Goal: Task Accomplishment & Management: Manage account settings

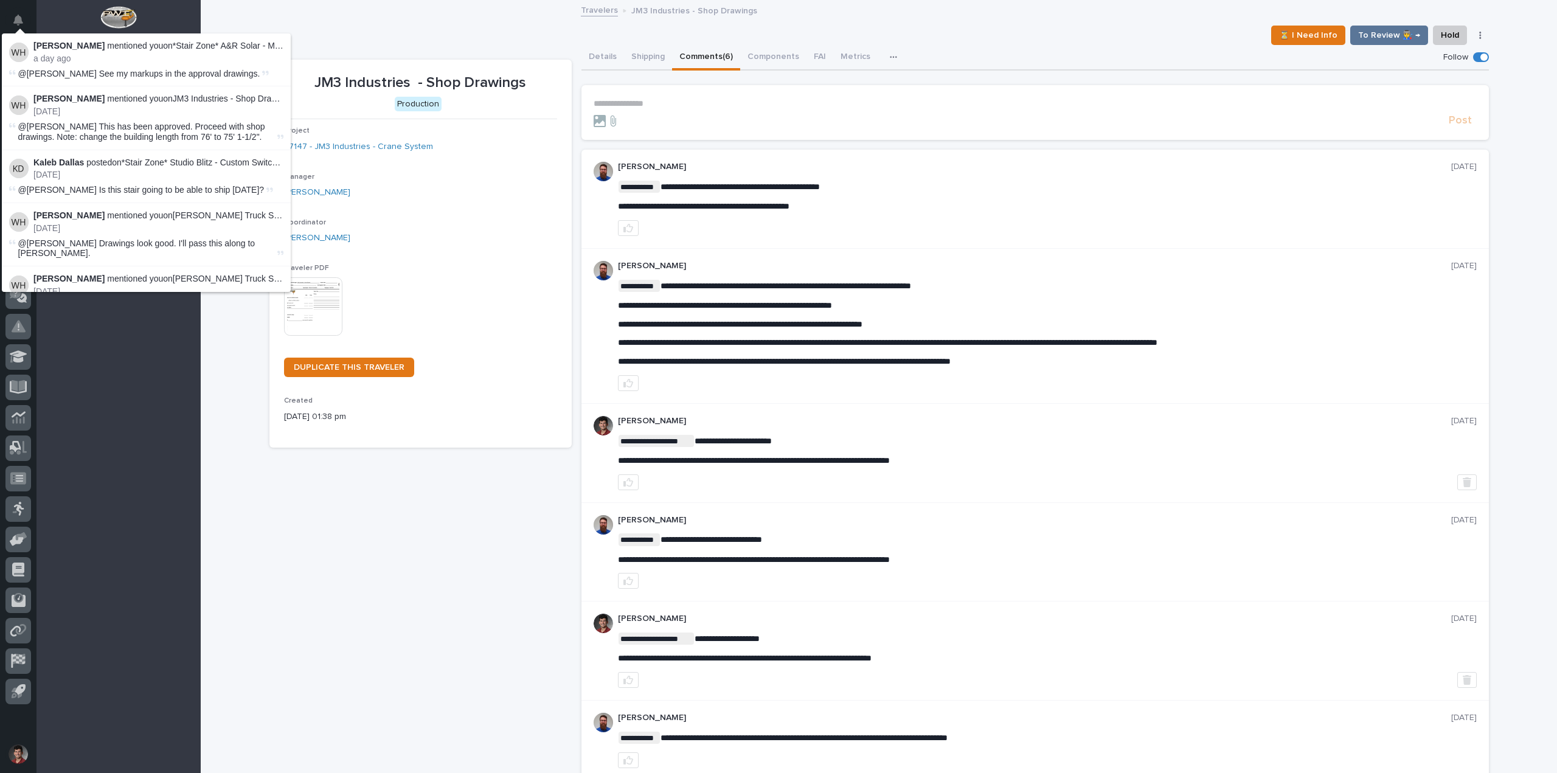
click at [701, 120] on div at bounding box center [1019, 121] width 850 height 12
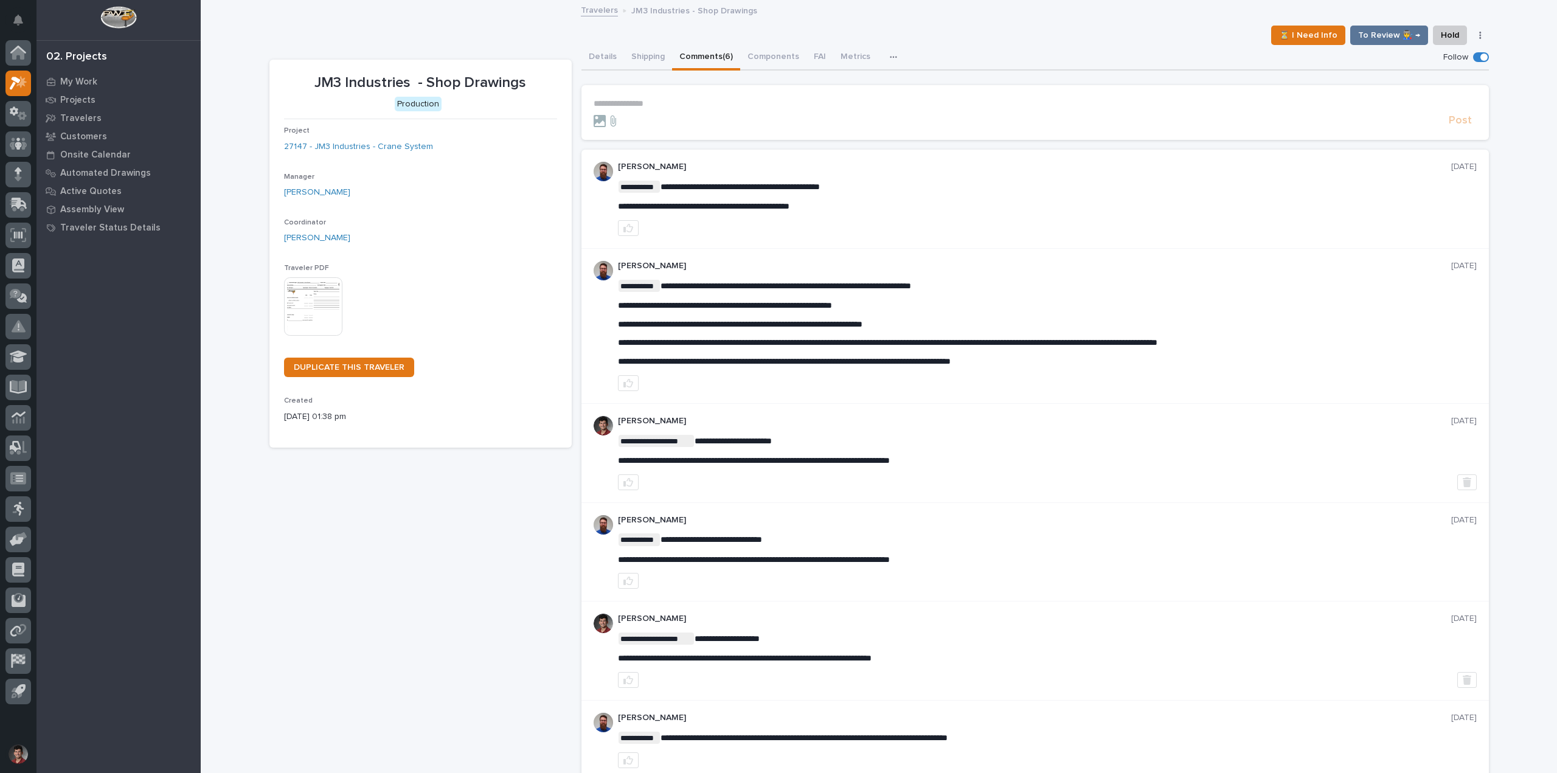
click at [697, 106] on p "**********" at bounding box center [1035, 104] width 883 height 10
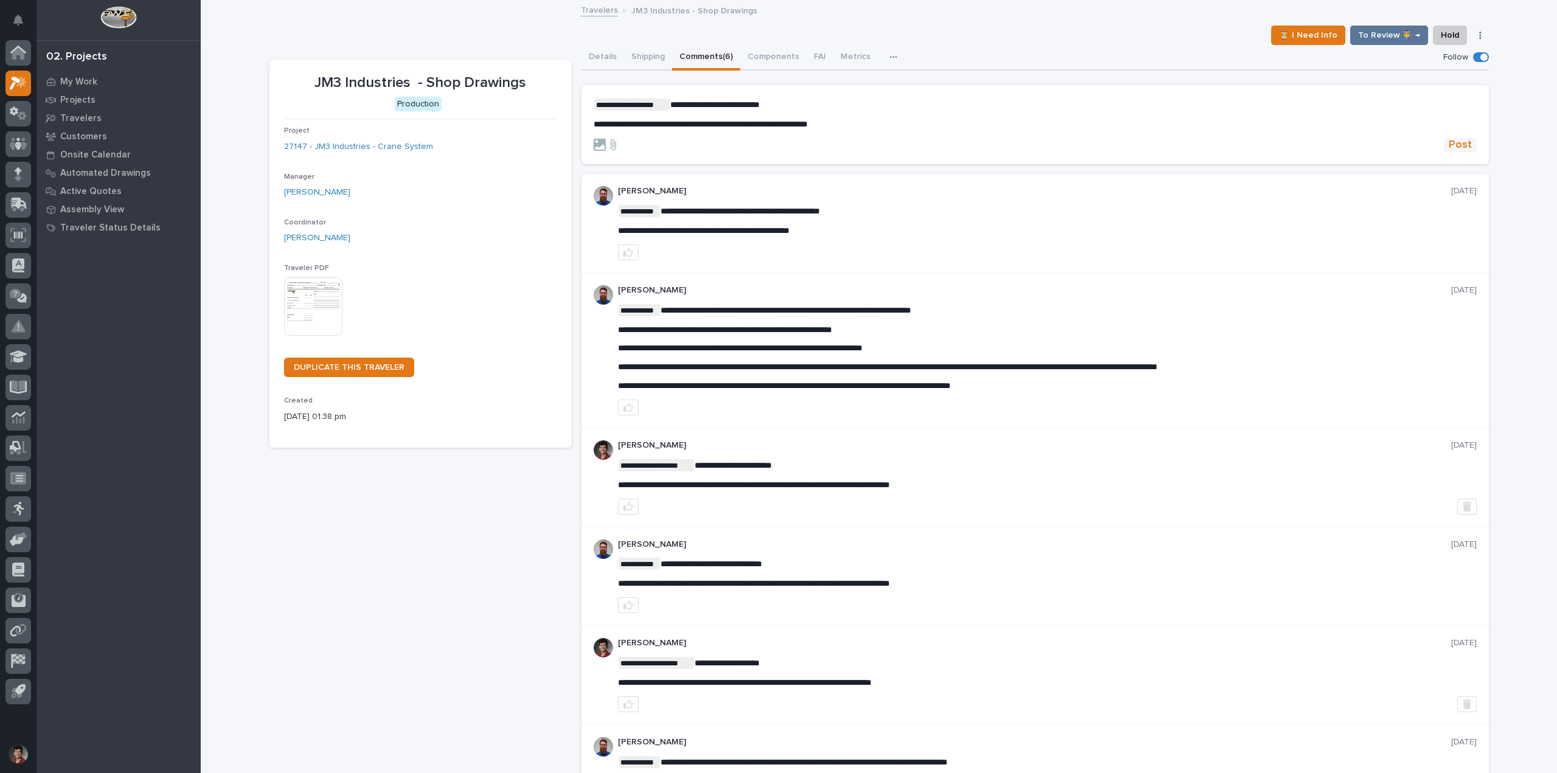
click at [1470, 145] on button "Post" at bounding box center [1460, 145] width 33 height 14
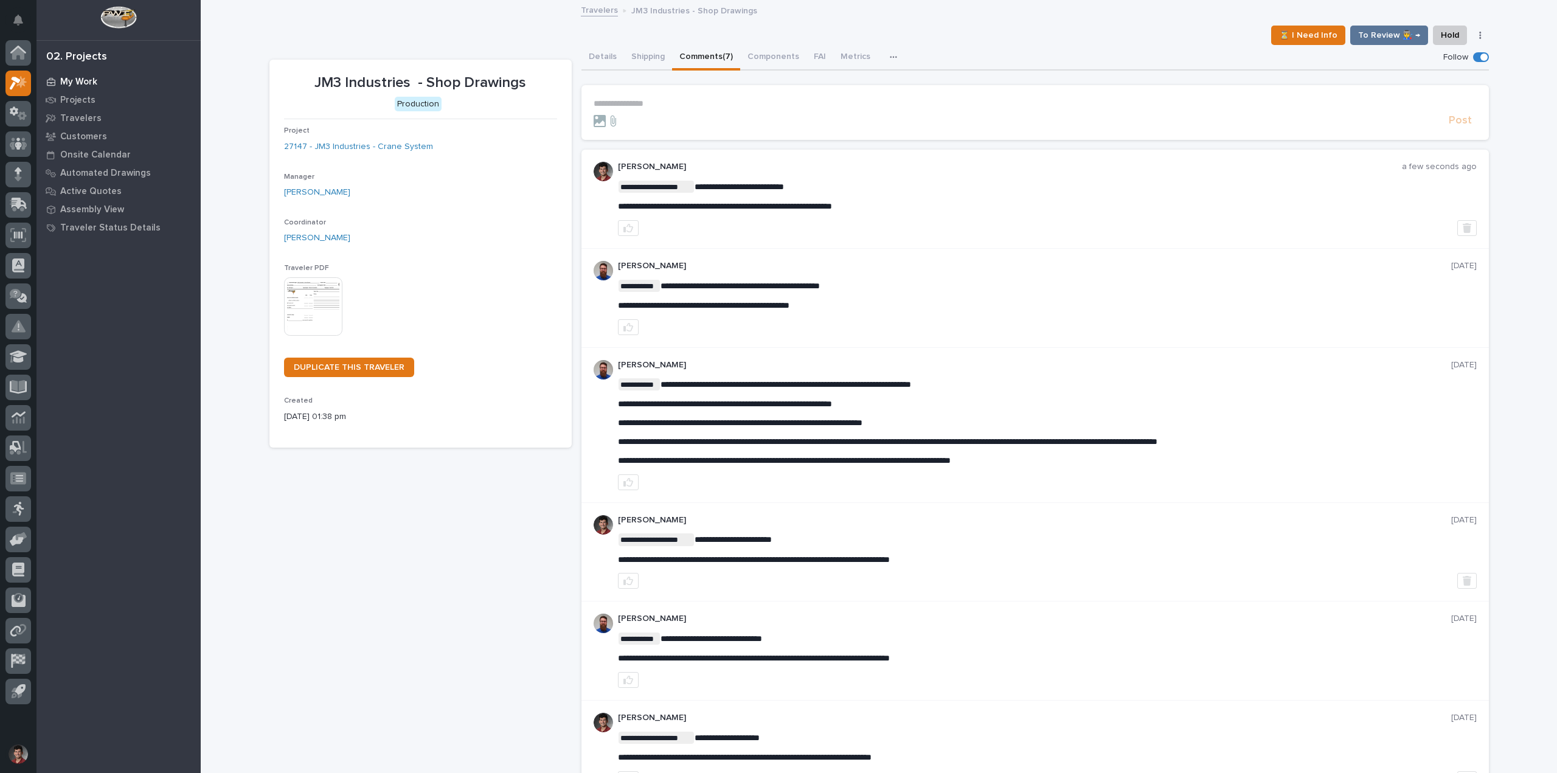
click at [84, 78] on p "My Work" at bounding box center [78, 82] width 37 height 11
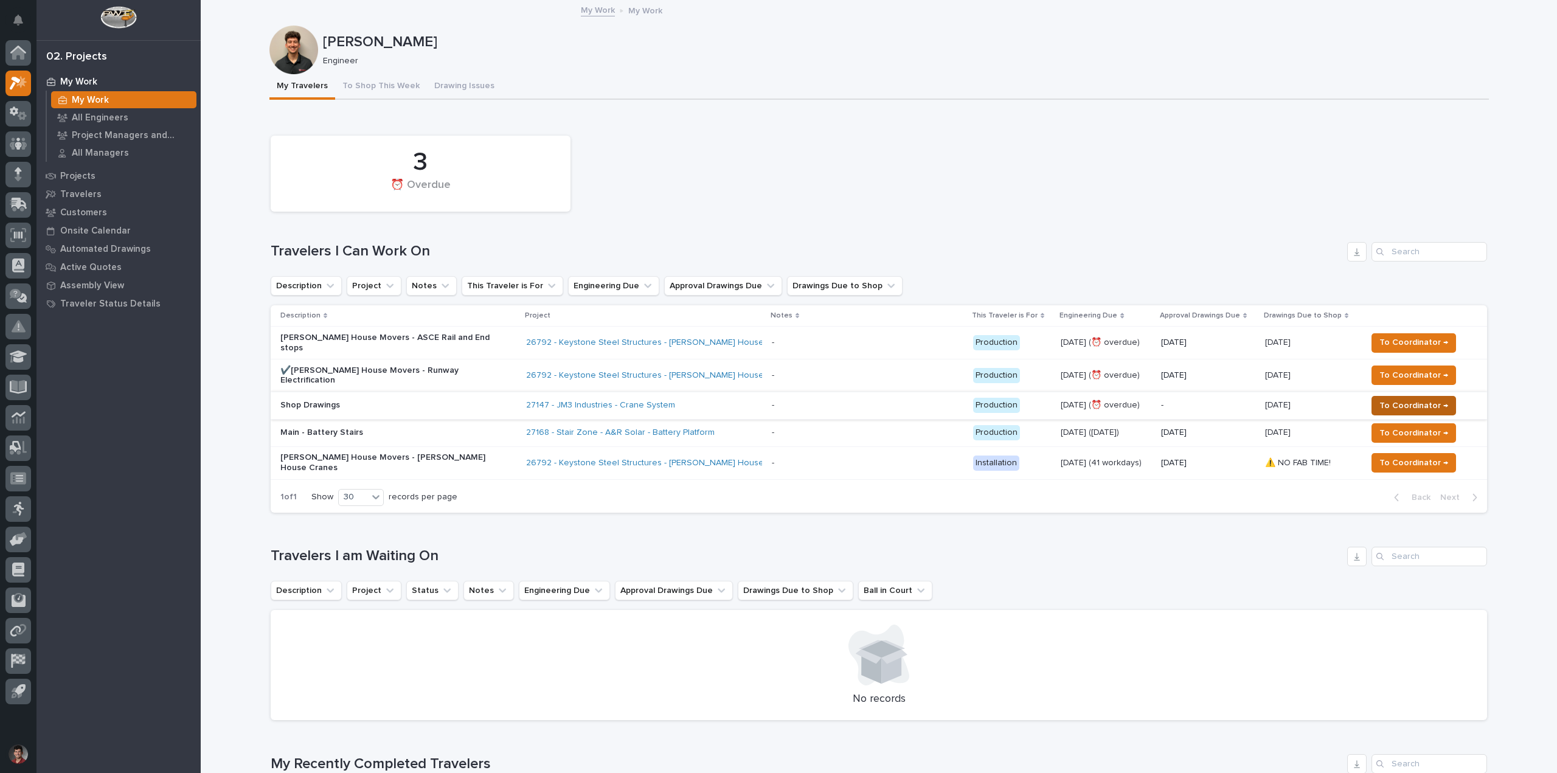
click at [1397, 398] on span "To Coordinator →" at bounding box center [1414, 405] width 69 height 15
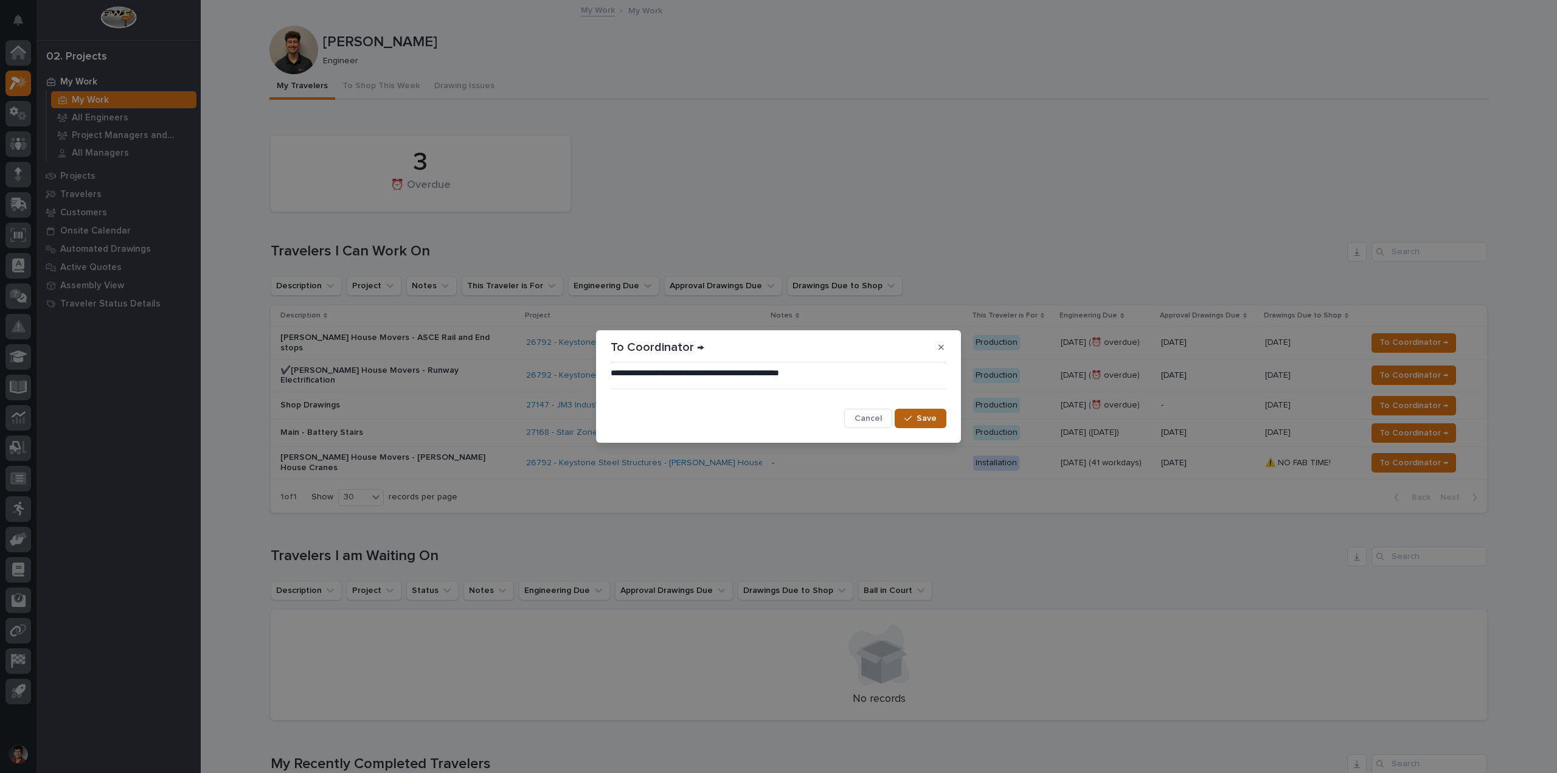
click at [925, 427] on button "Save" at bounding box center [921, 418] width 52 height 19
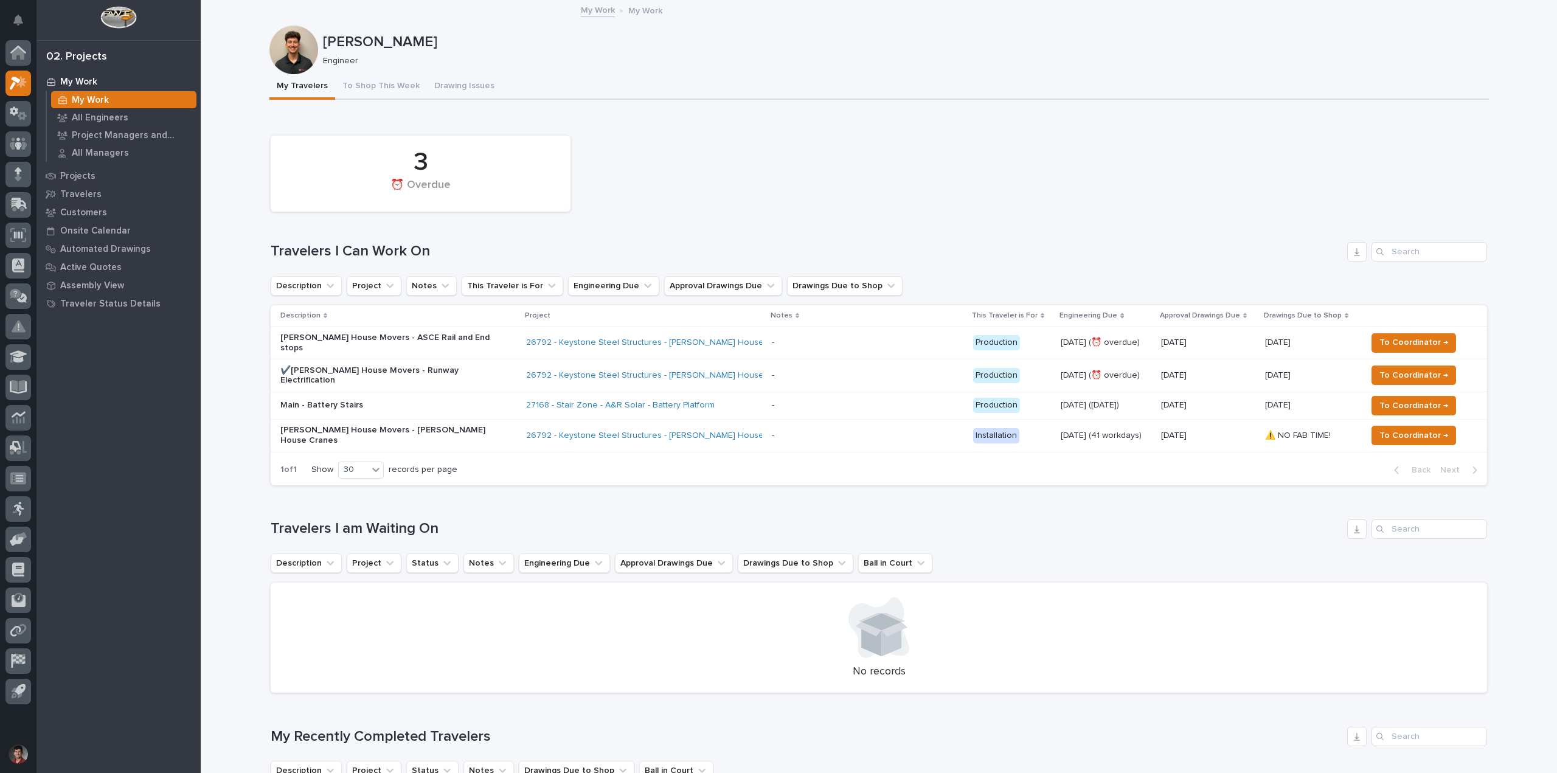
click at [747, 118] on div "Loading... Saving… 3 ⏰ Overdue Travelers I Can Work On Description Project Note…" at bounding box center [879, 304] width 1217 height 381
click at [656, 143] on div "3 ⏰ Overdue" at bounding box center [879, 174] width 1229 height 88
click at [377, 400] on p "Main - Battery Stairs" at bounding box center [386, 405] width 213 height 10
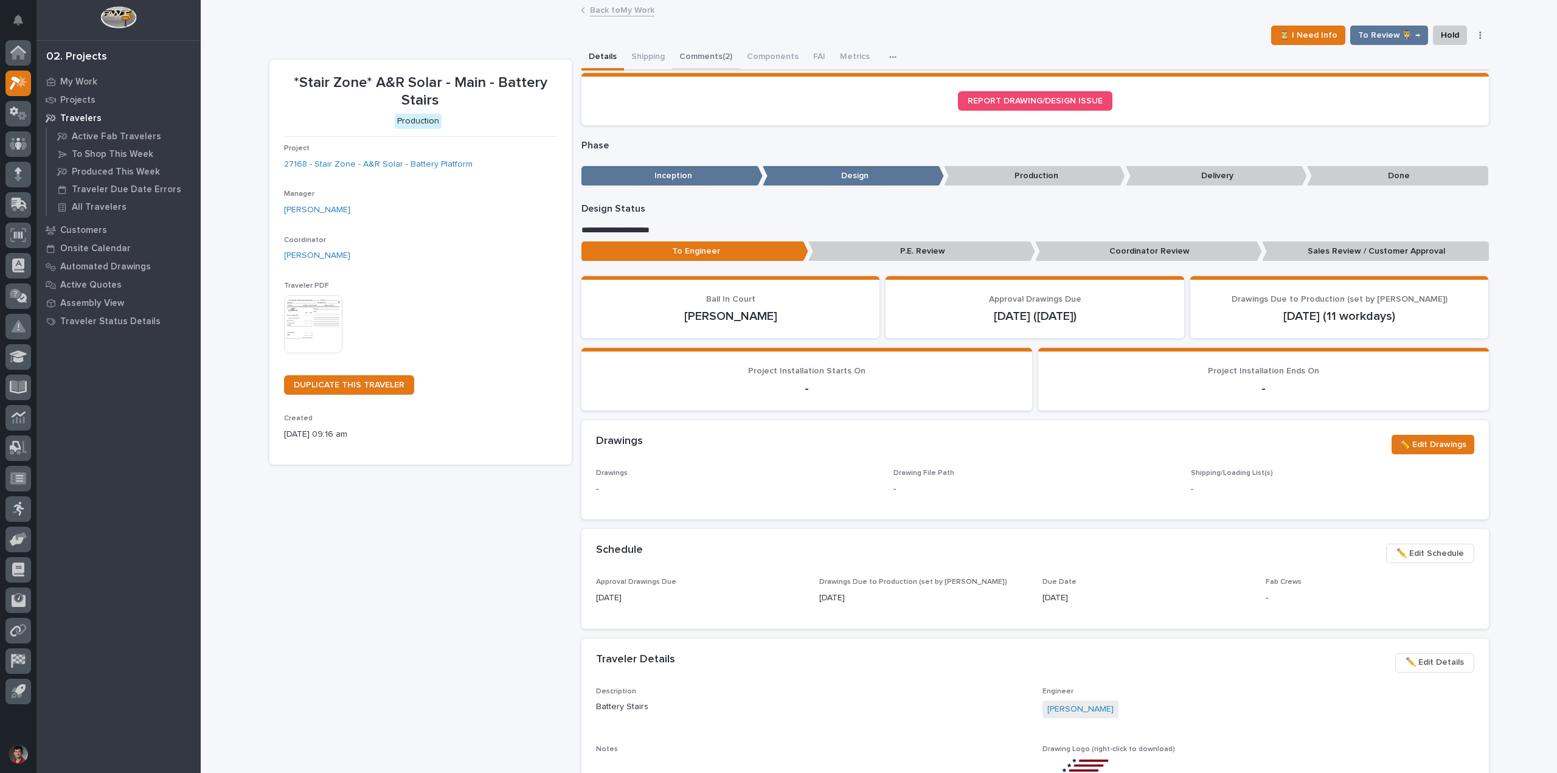
click at [680, 52] on button "Comments (2)" at bounding box center [706, 58] width 68 height 26
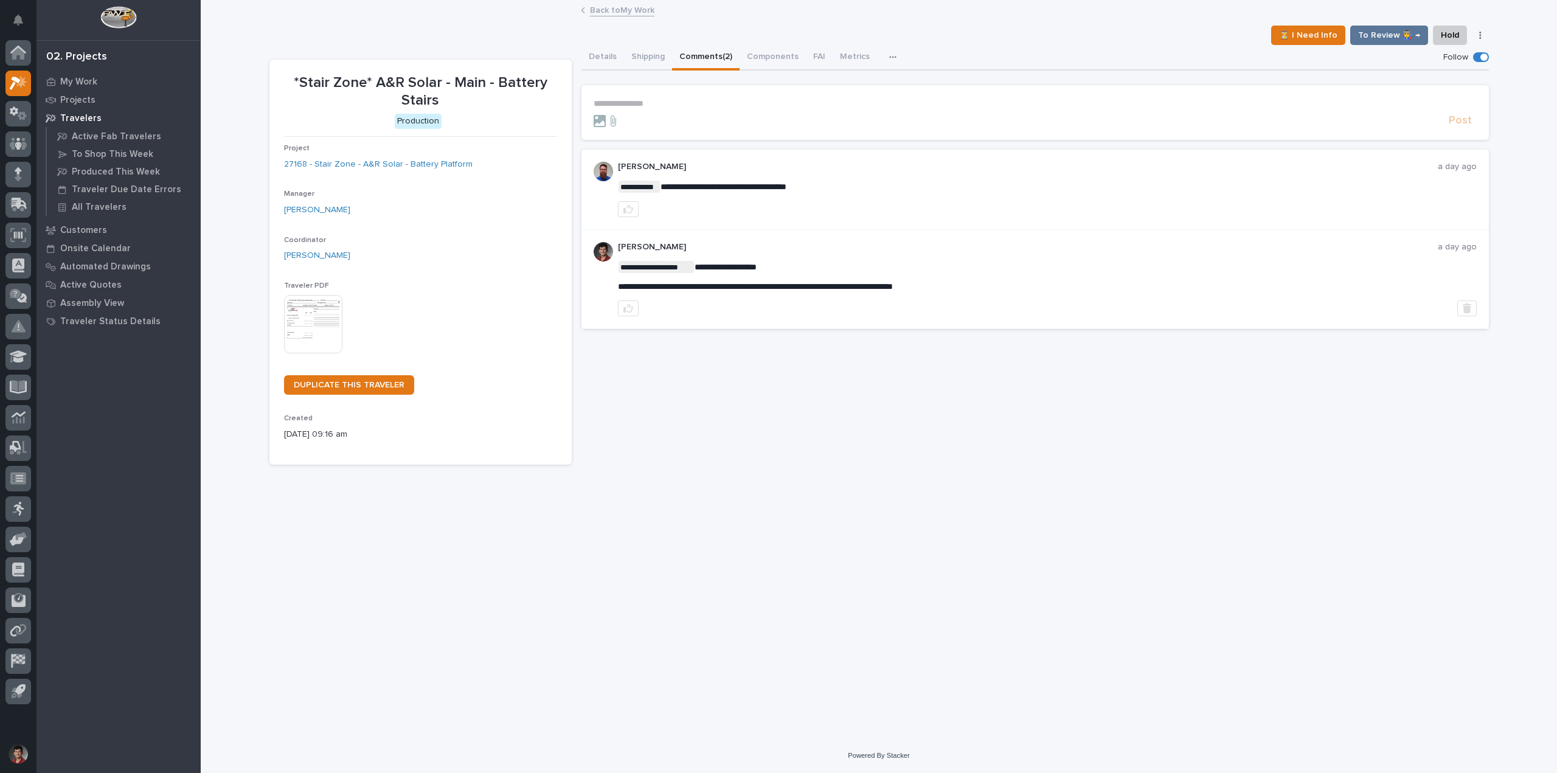
click at [630, 105] on p "**********" at bounding box center [1035, 104] width 883 height 10
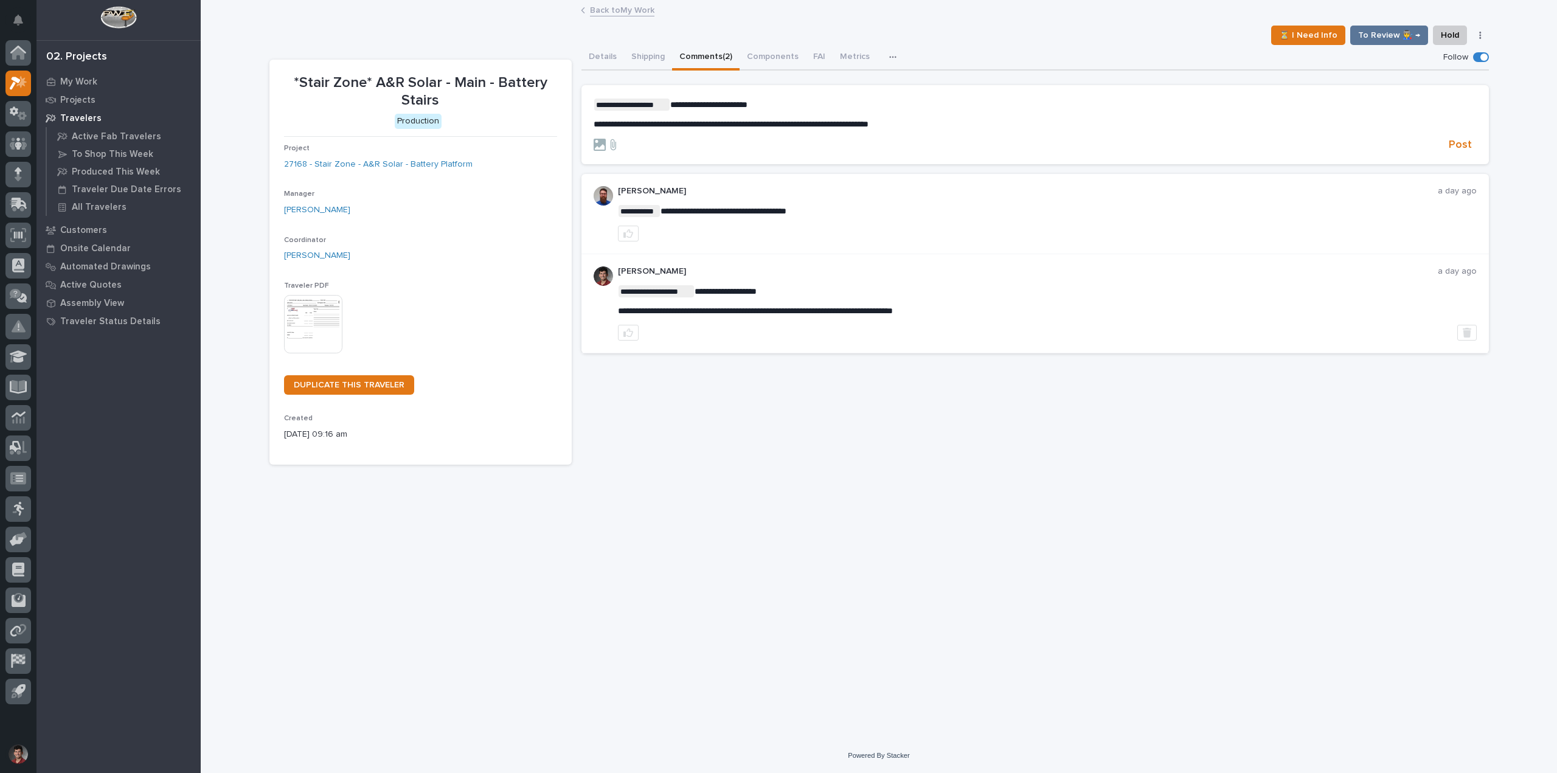
click at [1476, 154] on section "**********" at bounding box center [1036, 124] width 908 height 79
drag, startPoint x: 1470, startPoint y: 144, endPoint x: 1467, endPoint y: 170, distance: 25.7
click at [1470, 145] on span "Post" at bounding box center [1460, 145] width 23 height 14
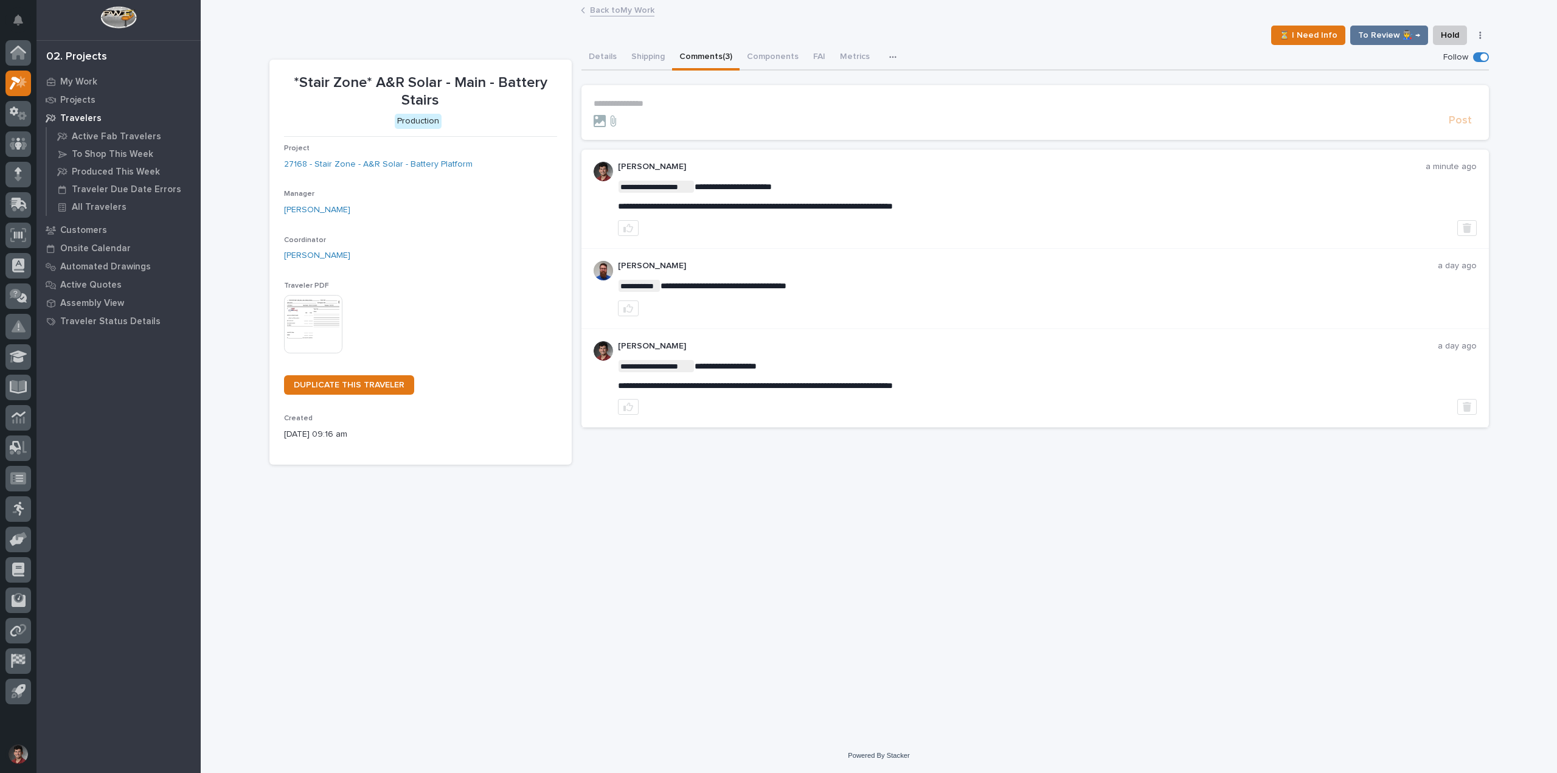
click at [662, 605] on div "**********" at bounding box center [879, 354] width 1232 height 707
click at [628, 9] on link "Back to My Work" at bounding box center [622, 9] width 64 height 14
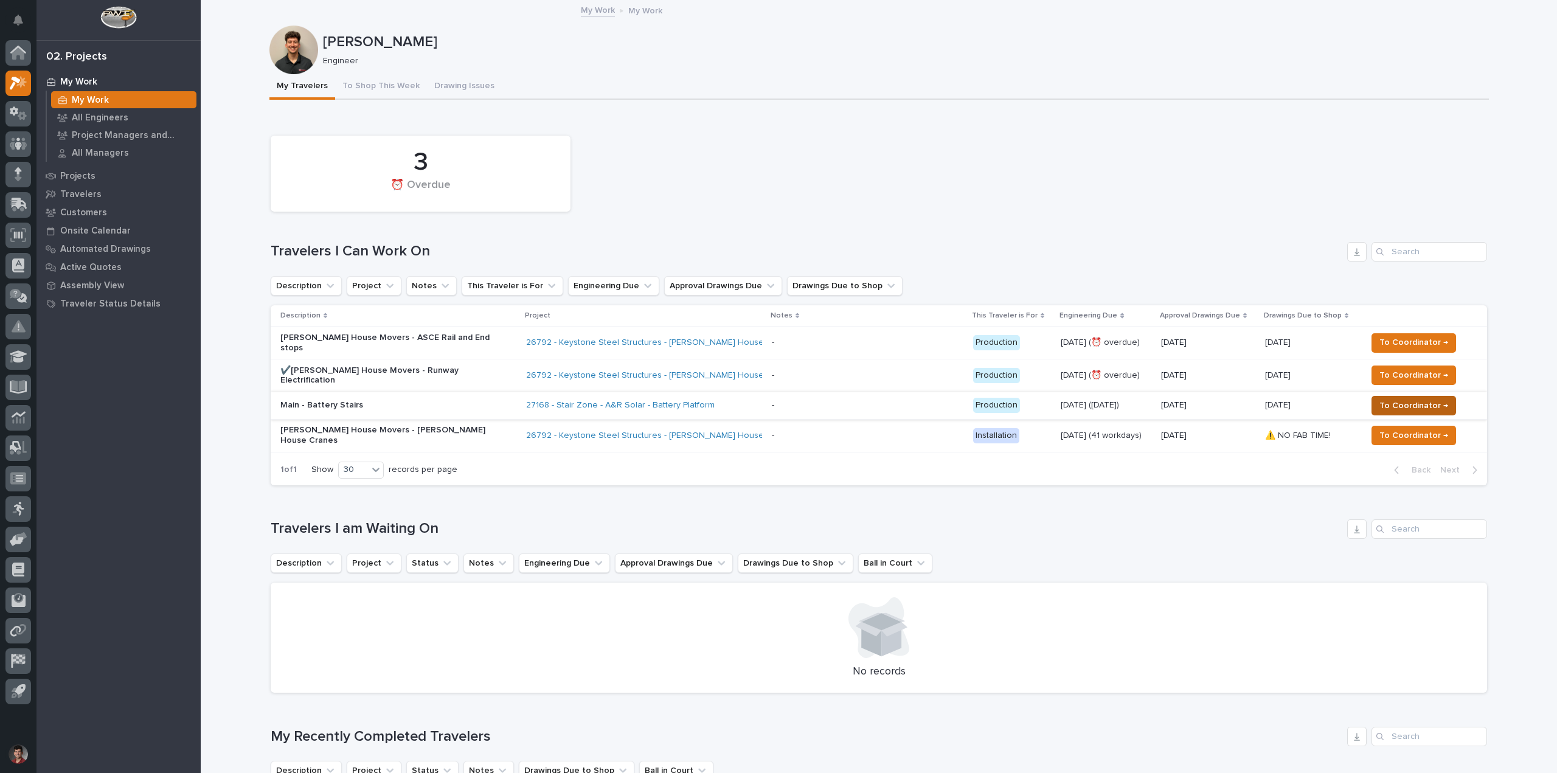
click at [1440, 396] on button "To Coordinator →" at bounding box center [1414, 405] width 85 height 19
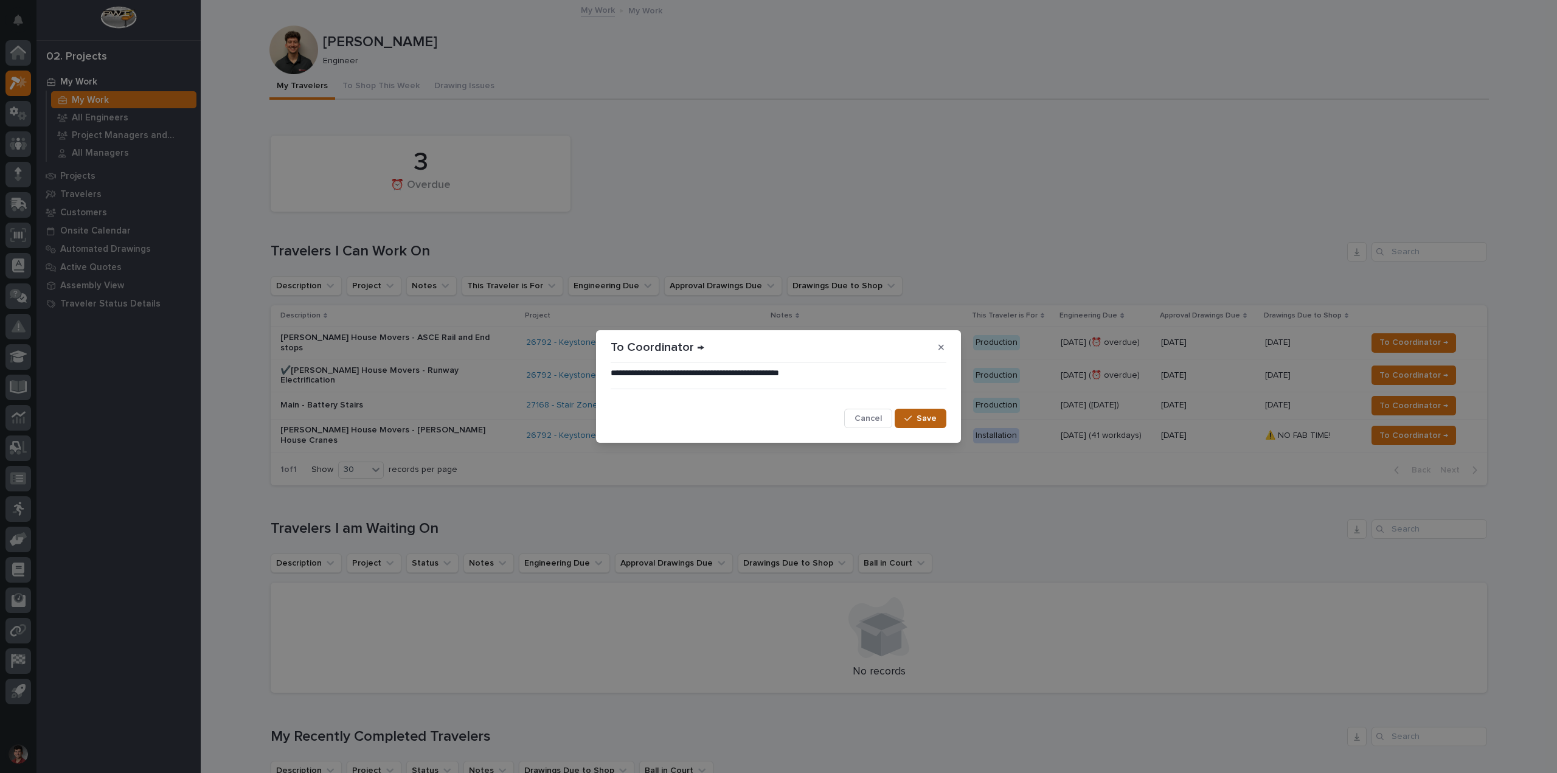
click at [931, 419] on span "Save" at bounding box center [927, 418] width 20 height 11
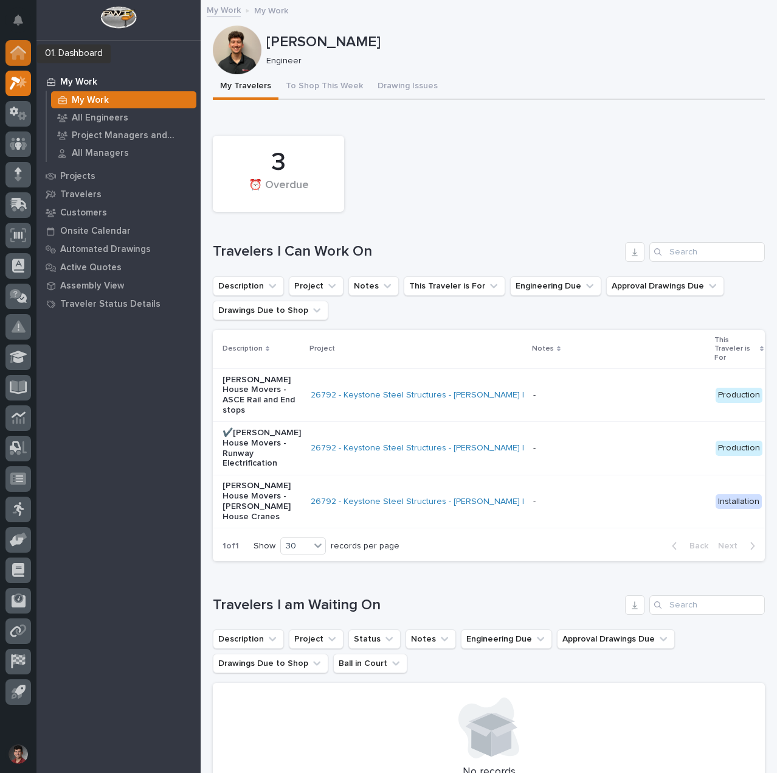
click at [22, 46] on icon at bounding box center [18, 53] width 16 height 14
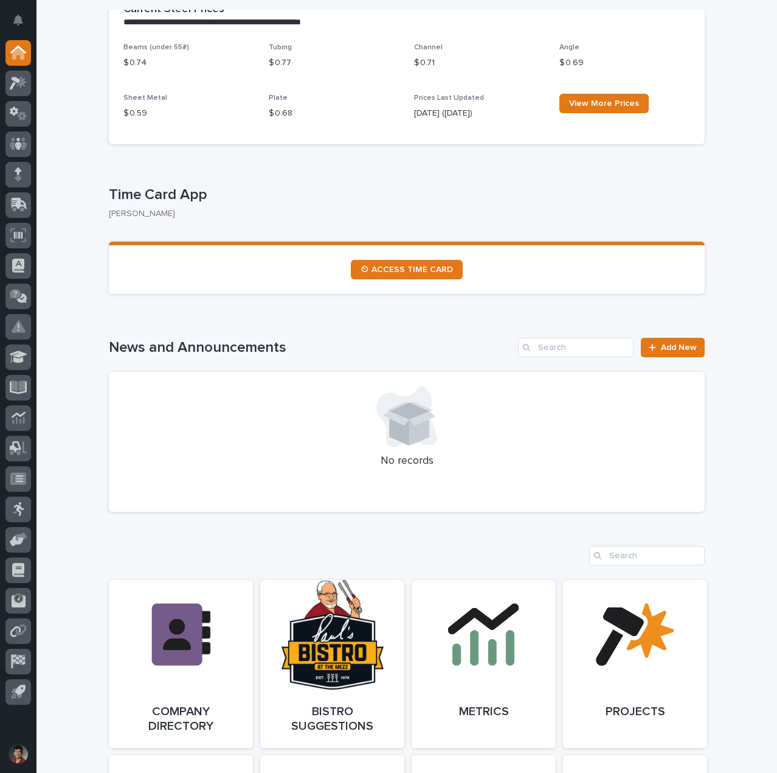
scroll to position [395, 0]
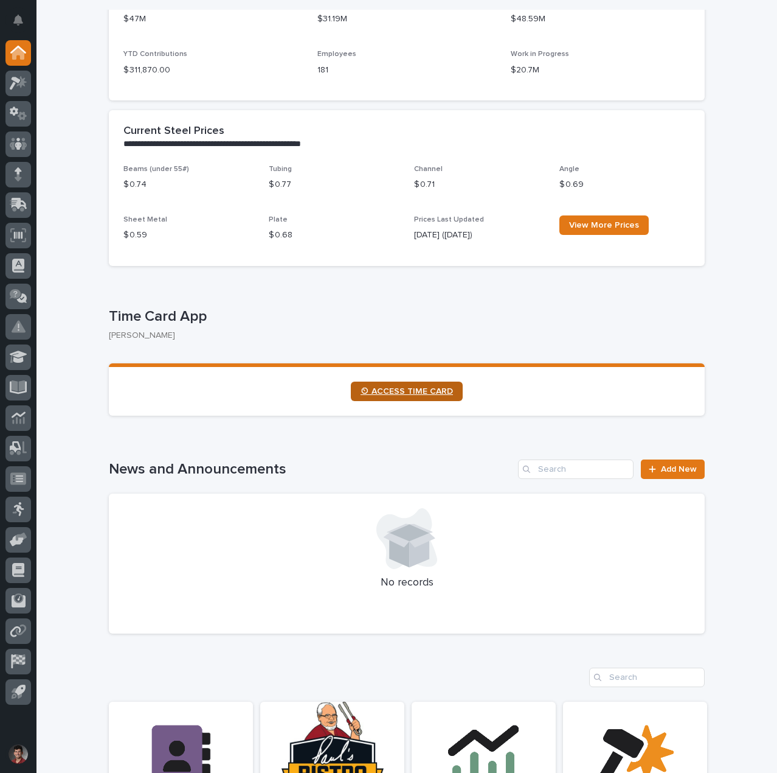
click at [420, 388] on span "⏲ ACCESS TIME CARD" at bounding box center [407, 391] width 92 height 9
